Goal: Task Accomplishment & Management: Manage account settings

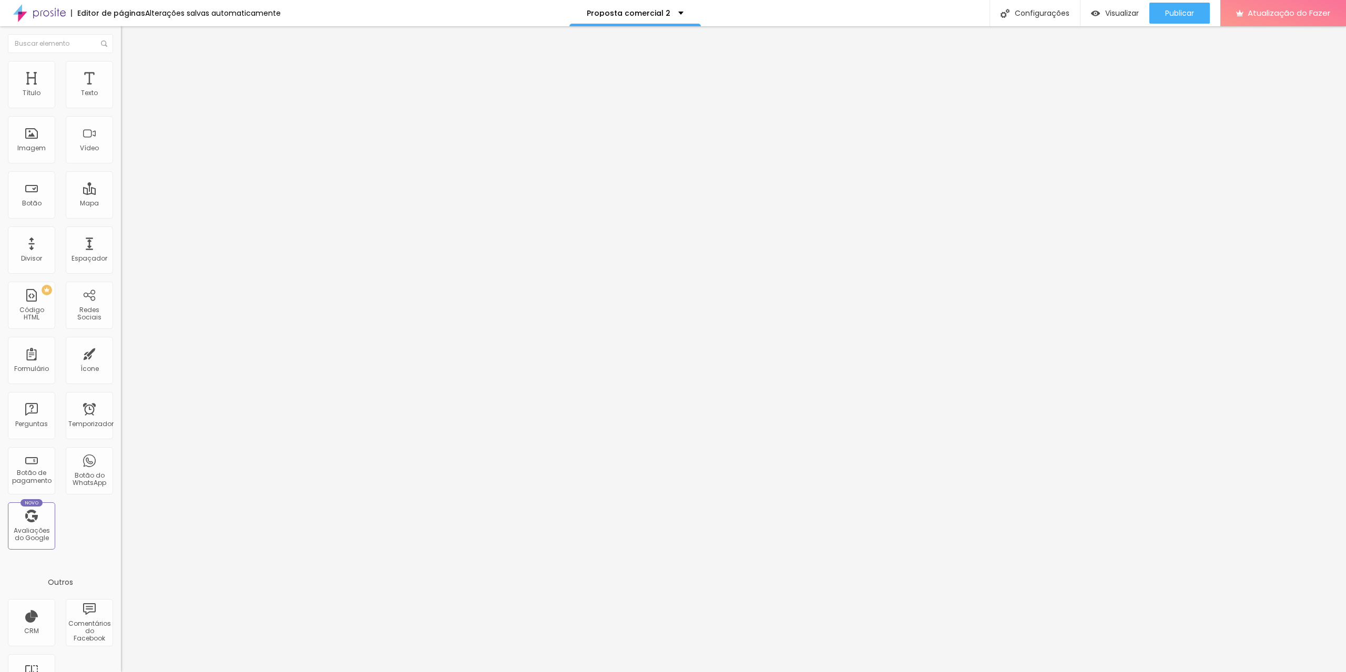
click at [127, 90] on font "Trocar imagem" at bounding box center [152, 85] width 51 height 9
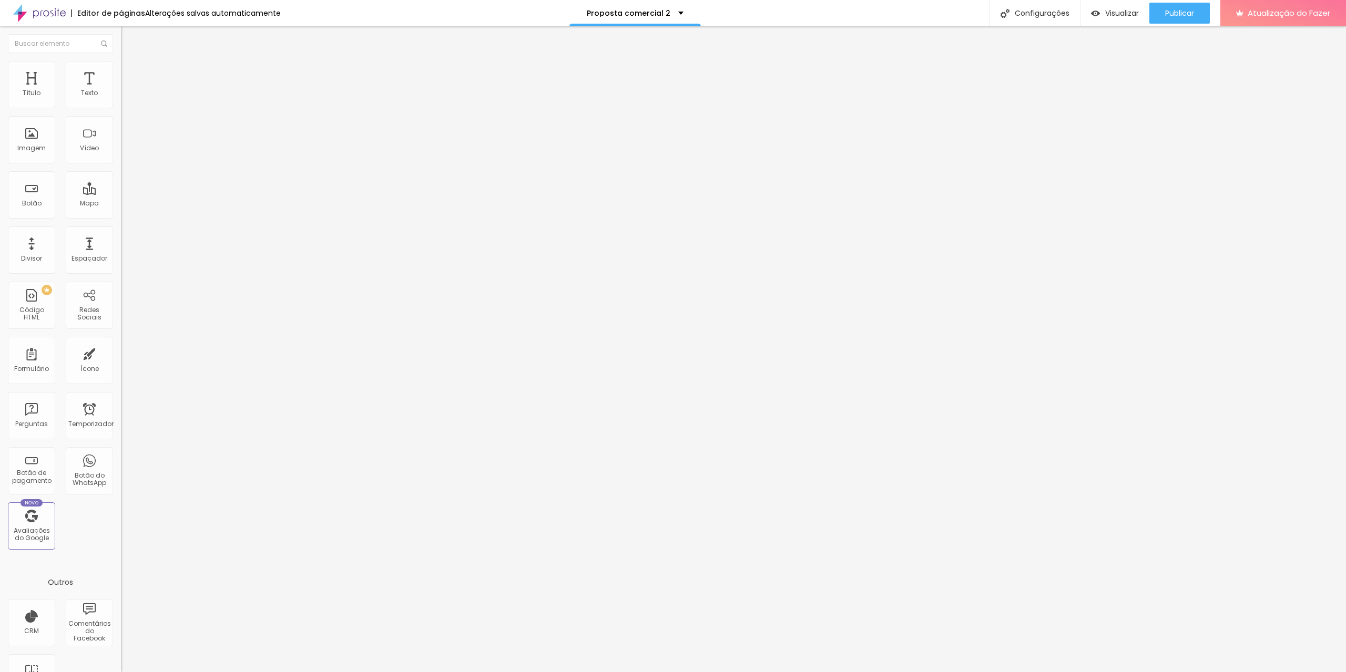
click at [121, 89] on div "Trocar imagem" at bounding box center [181, 85] width 121 height 7
click at [127, 90] on font "Trocar imagem" at bounding box center [152, 85] width 51 height 9
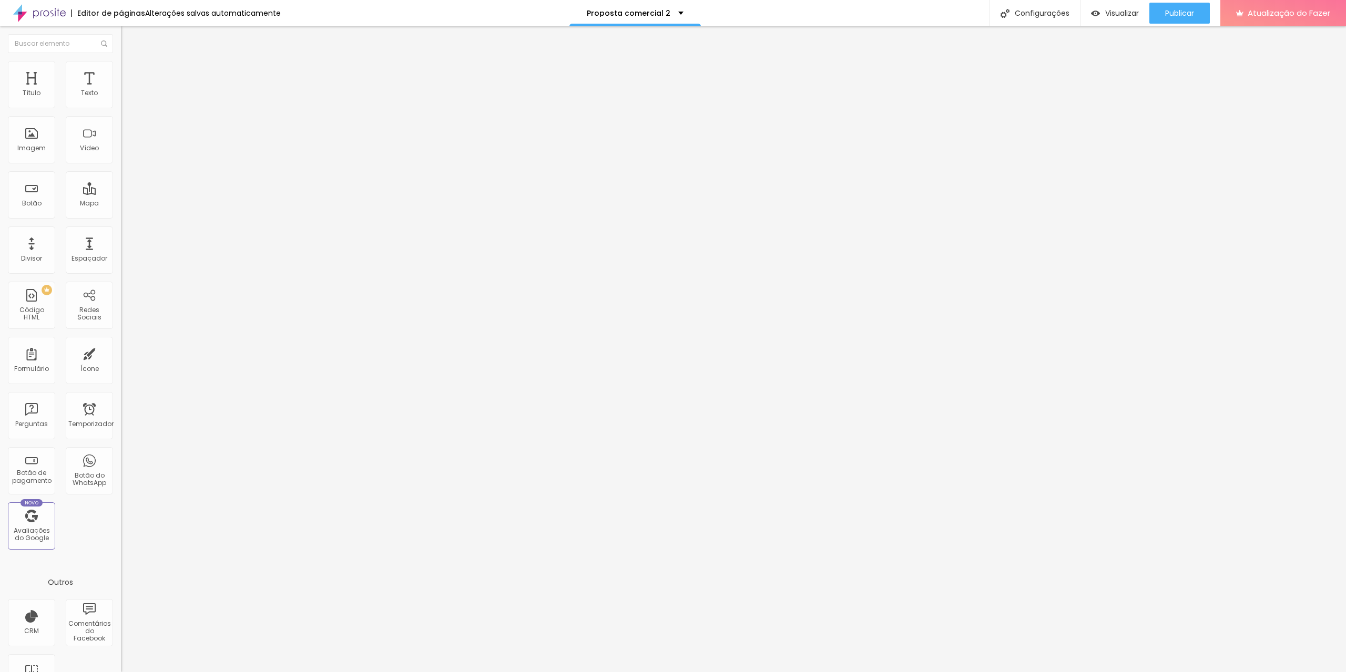
click at [121, 165] on span "Cinema 16:9" at bounding box center [141, 160] width 40 height 9
click at [121, 181] on span "Padrão" at bounding box center [133, 176] width 24 height 9
click at [121, 165] on font "Cinema 16:9" at bounding box center [141, 160] width 40 height 9
click at [121, 180] on div "Padrão 4:3" at bounding box center [181, 176] width 121 height 6
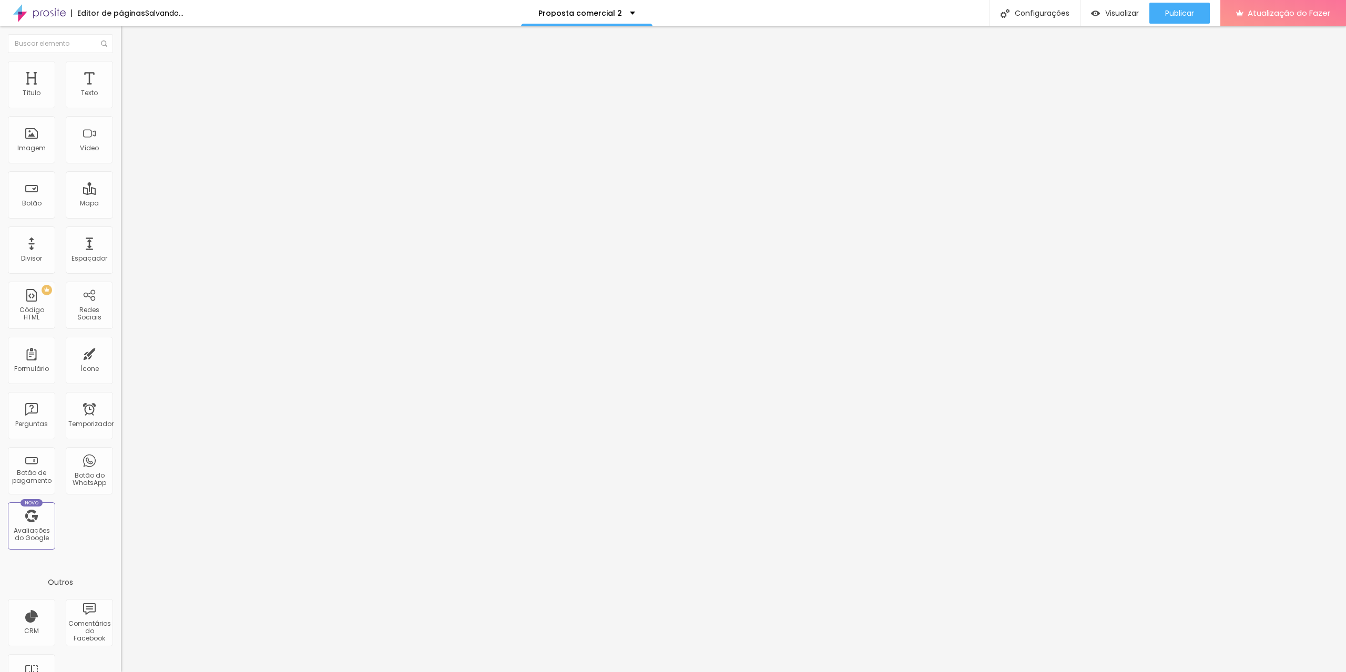
click at [127, 90] on font "Trocar imagem" at bounding box center [152, 85] width 51 height 9
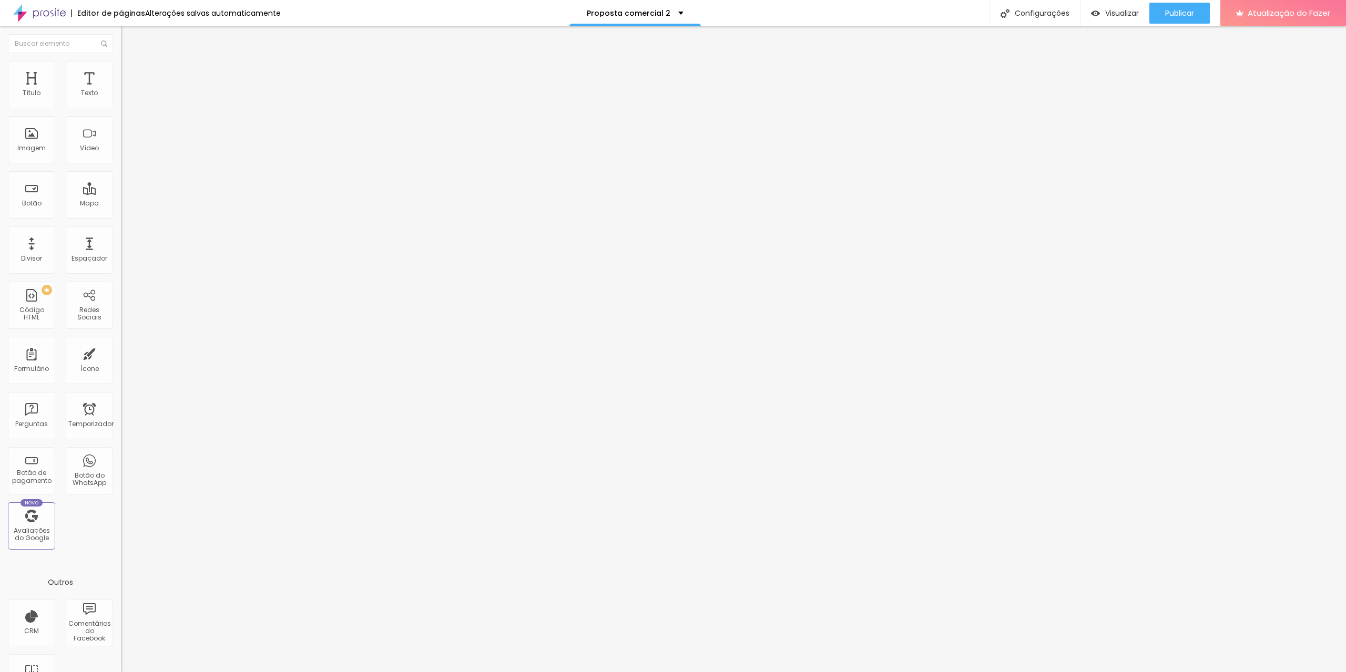
click at [121, 165] on font "Cinema 16:9" at bounding box center [141, 160] width 40 height 9
click at [121, 181] on span "Padrão" at bounding box center [133, 176] width 24 height 9
click at [1109, 12] on font "Visualizar" at bounding box center [1122, 13] width 34 height 11
